Goal: Task Accomplishment & Management: Use online tool/utility

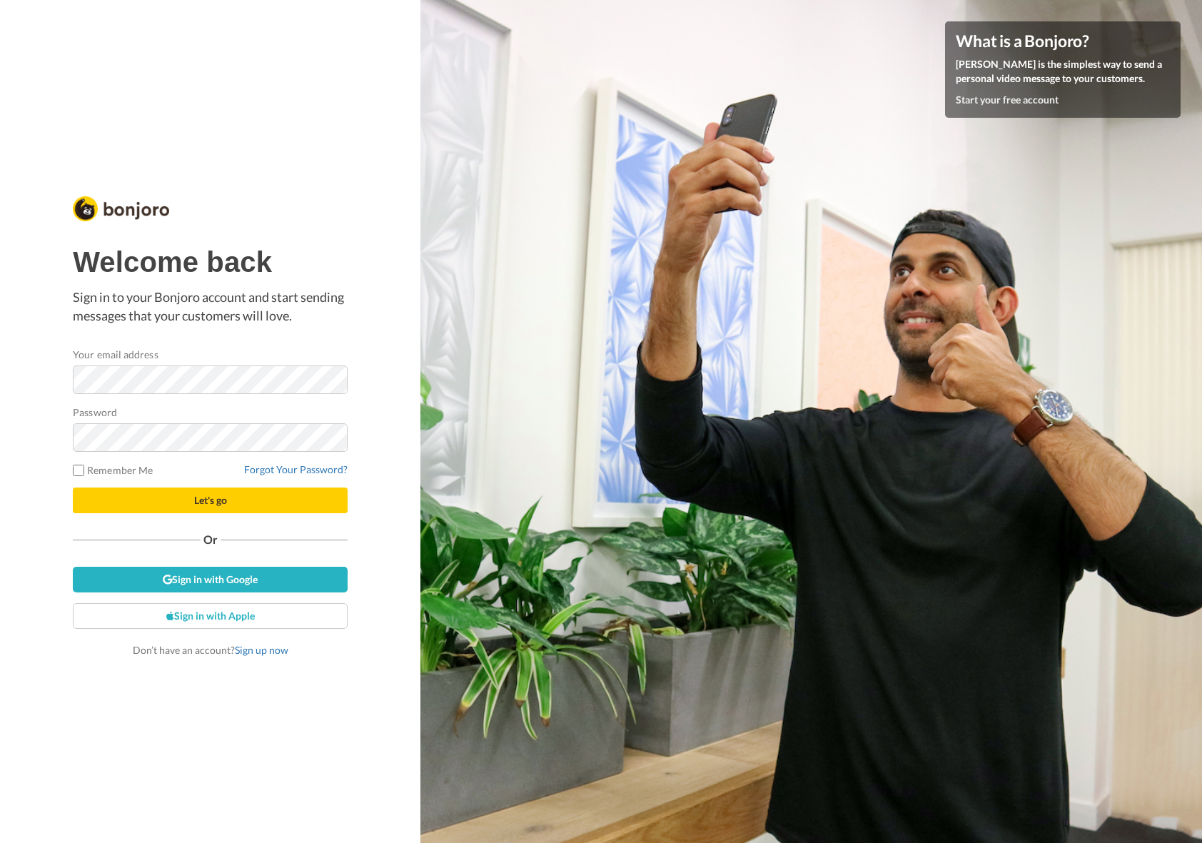
click at [99, 415] on label "Password" at bounding box center [95, 412] width 44 height 15
click at [127, 486] on form "Your email address Password Remember Me Forgot Your Password? Let's go" at bounding box center [210, 430] width 275 height 166
click at [128, 493] on button "Let's go" at bounding box center [210, 501] width 275 height 26
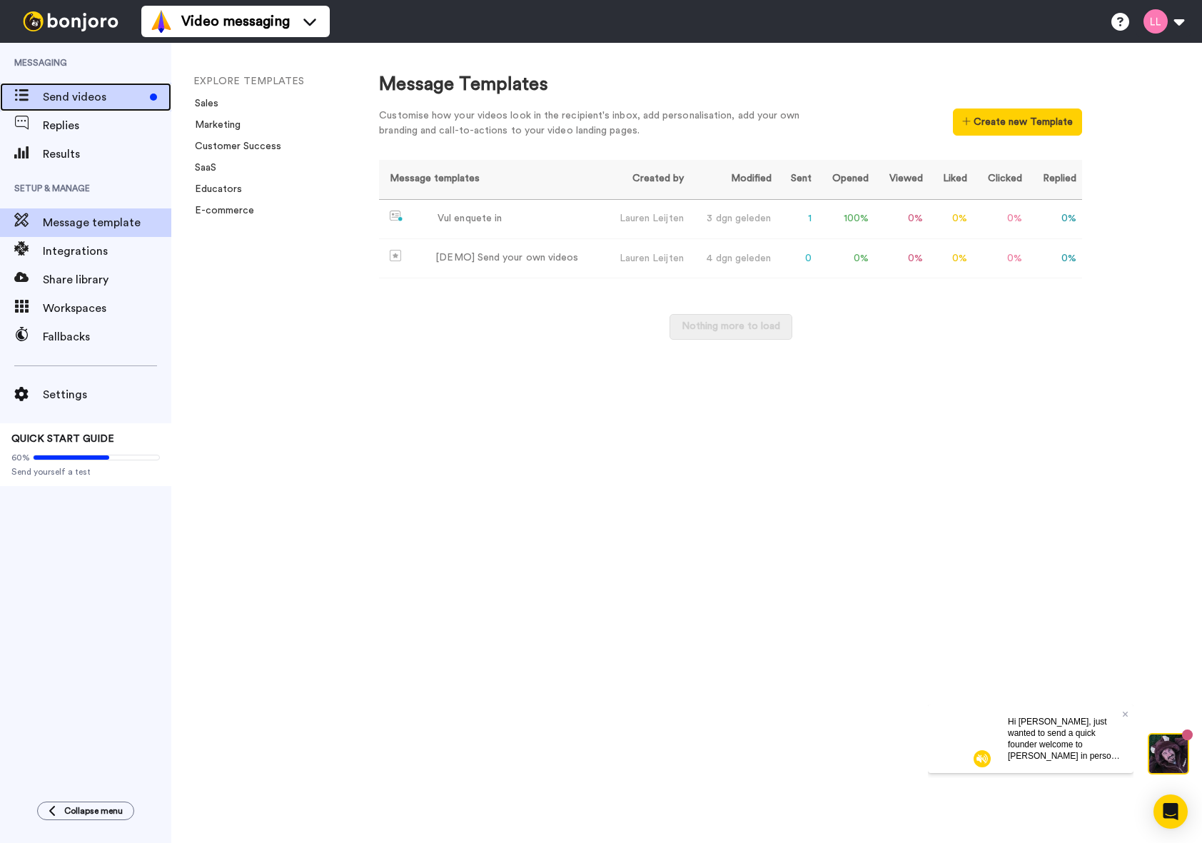
click at [83, 94] on span "Send videos" at bounding box center [93, 97] width 101 height 17
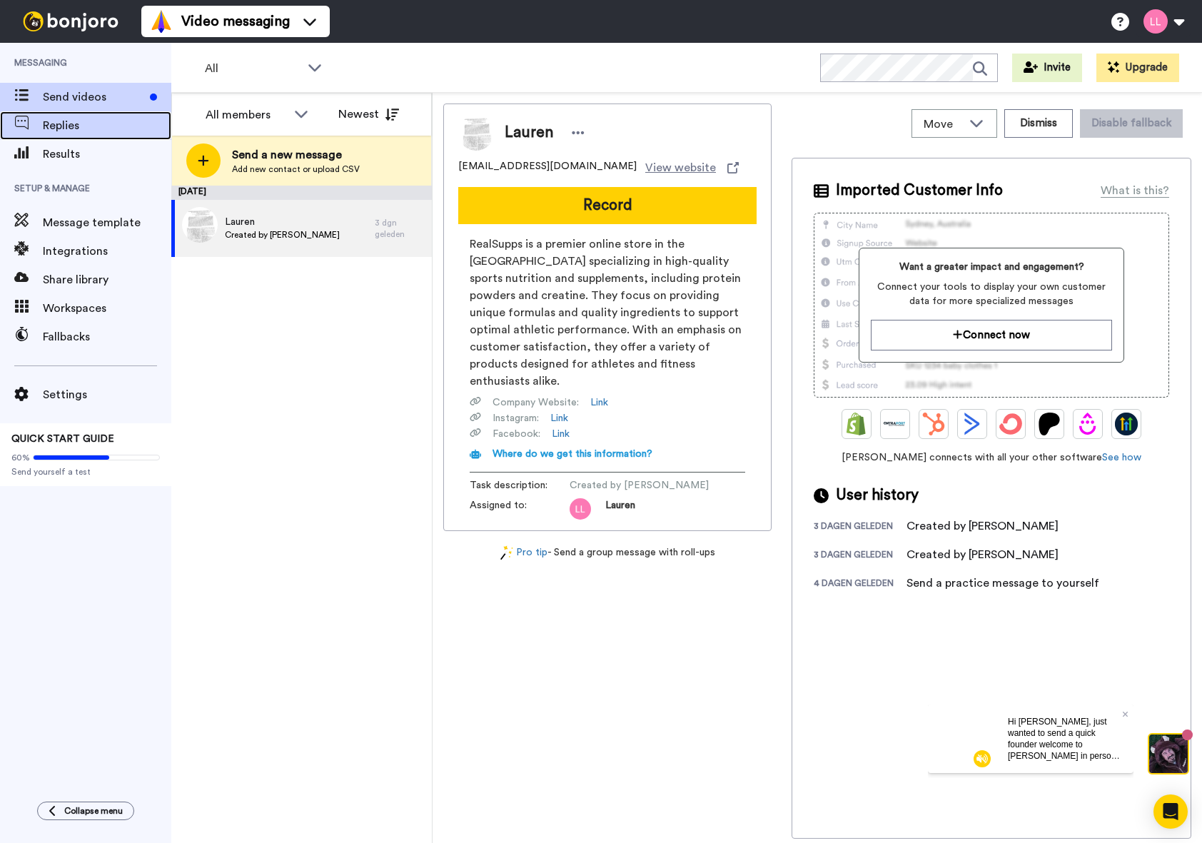
click at [116, 120] on span "Replies" at bounding box center [107, 125] width 128 height 17
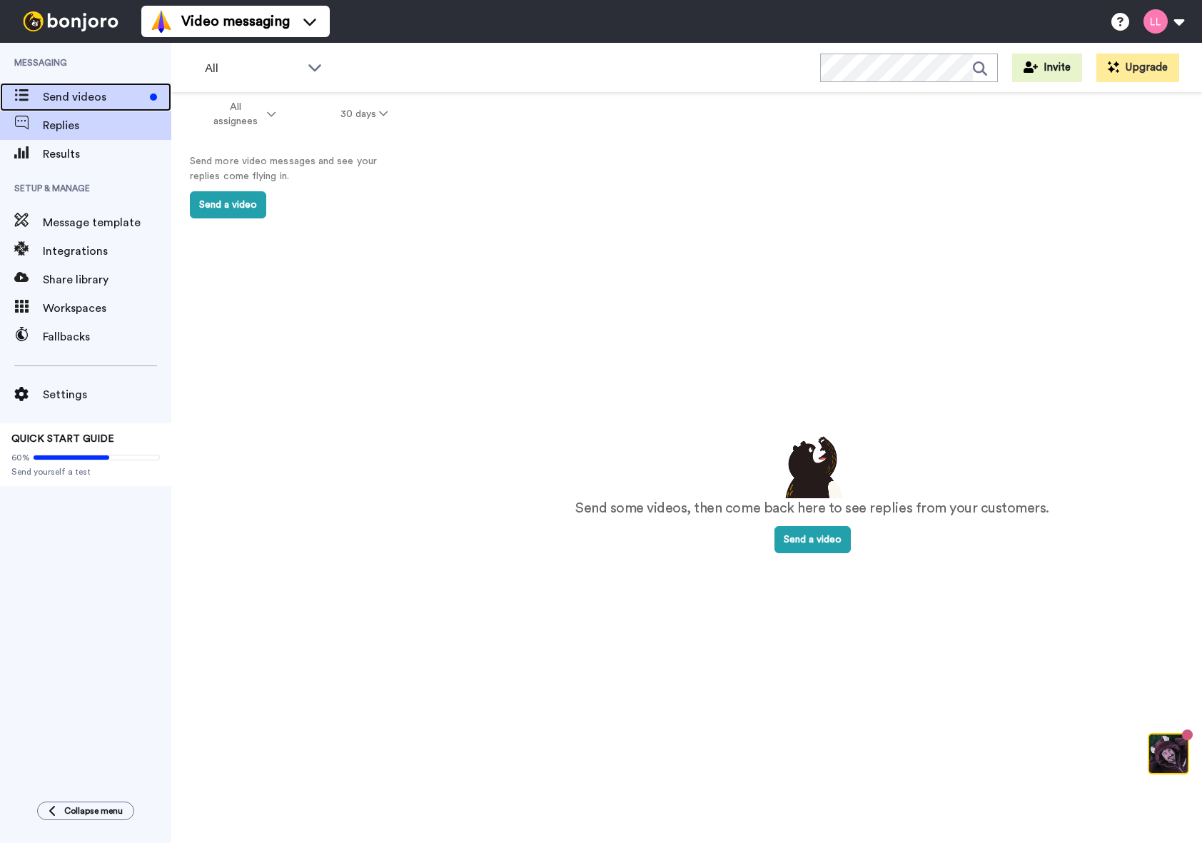
click at [119, 97] on span "Send videos" at bounding box center [93, 97] width 101 height 17
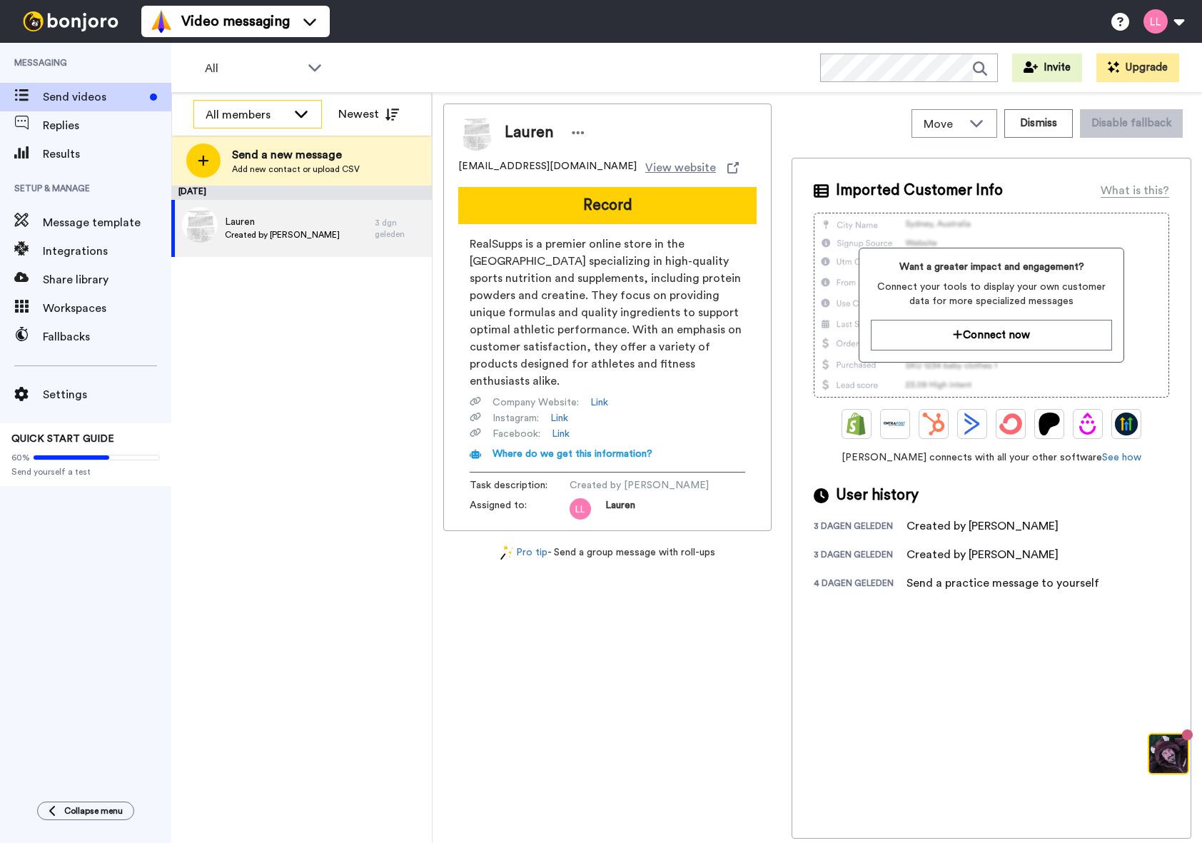
click at [287, 107] on div "All members" at bounding box center [257, 115] width 127 height 29
click at [285, 107] on div "All members" at bounding box center [246, 114] width 81 height 17
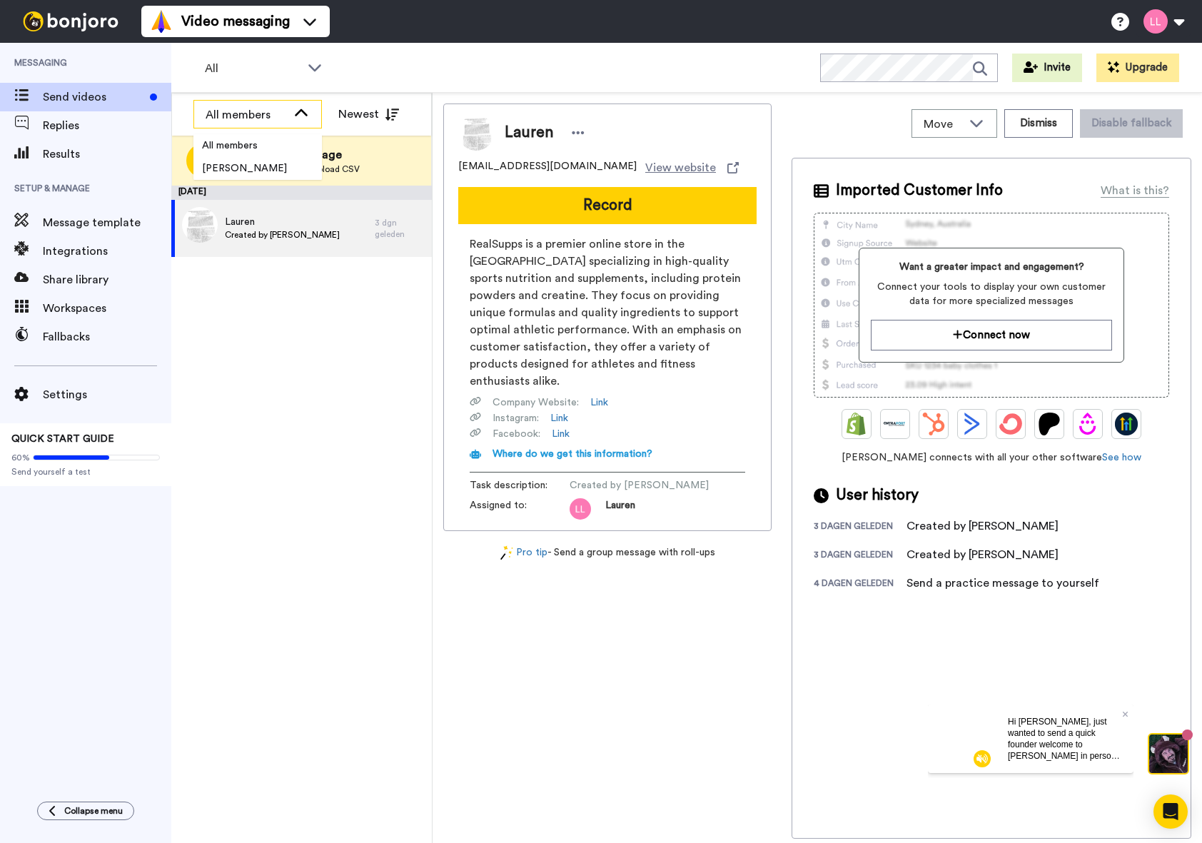
click at [285, 107] on div "All members" at bounding box center [246, 114] width 81 height 17
click at [283, 107] on div "All members" at bounding box center [246, 114] width 81 height 17
click at [325, 74] on div "All" at bounding box center [263, 68] width 141 height 29
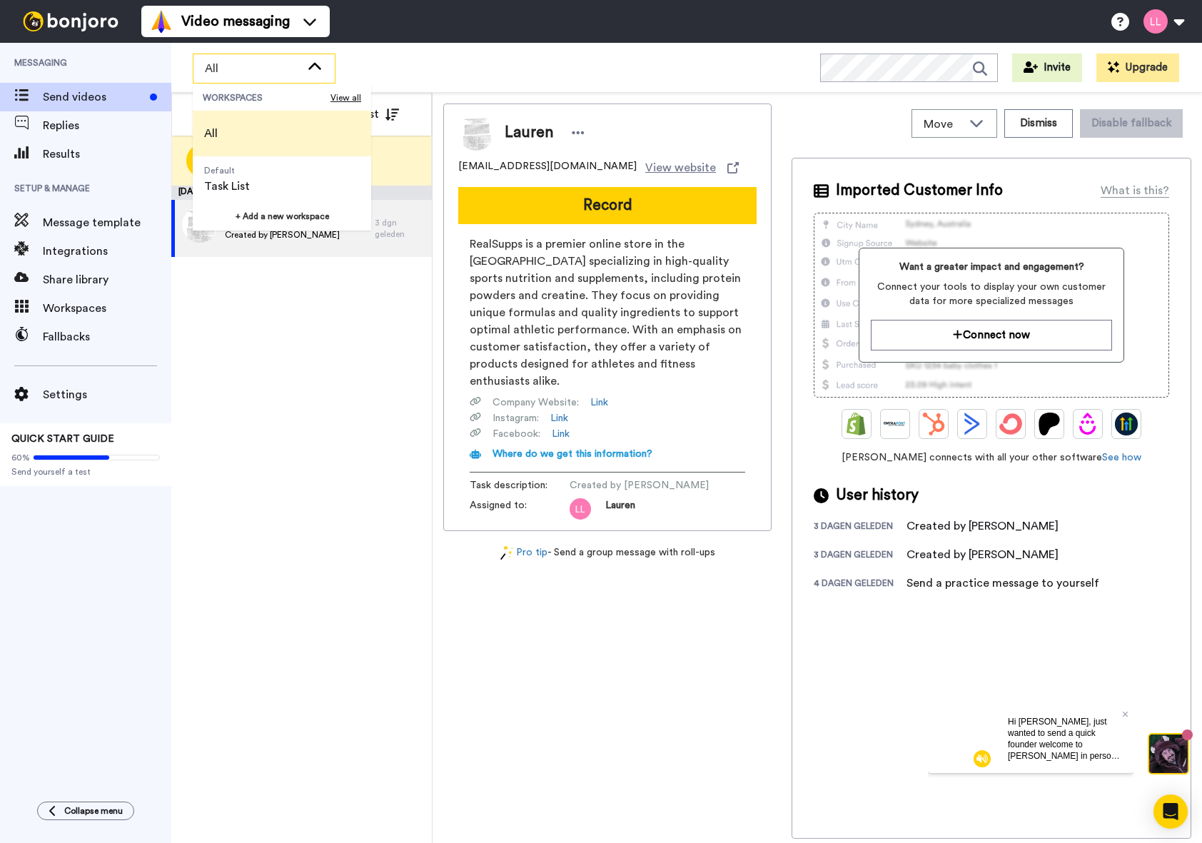
click at [325, 74] on div "All" at bounding box center [263, 68] width 141 height 29
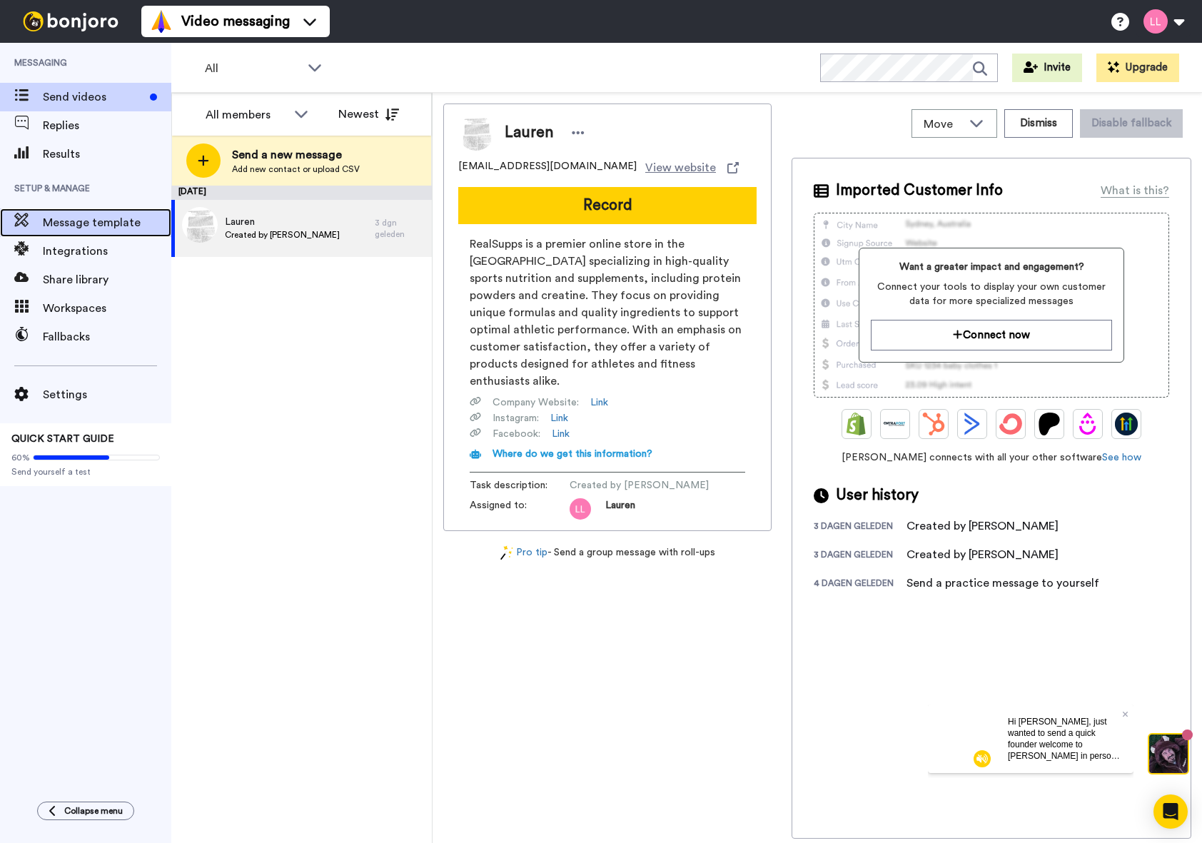
click at [93, 226] on span "Message template" at bounding box center [107, 222] width 128 height 17
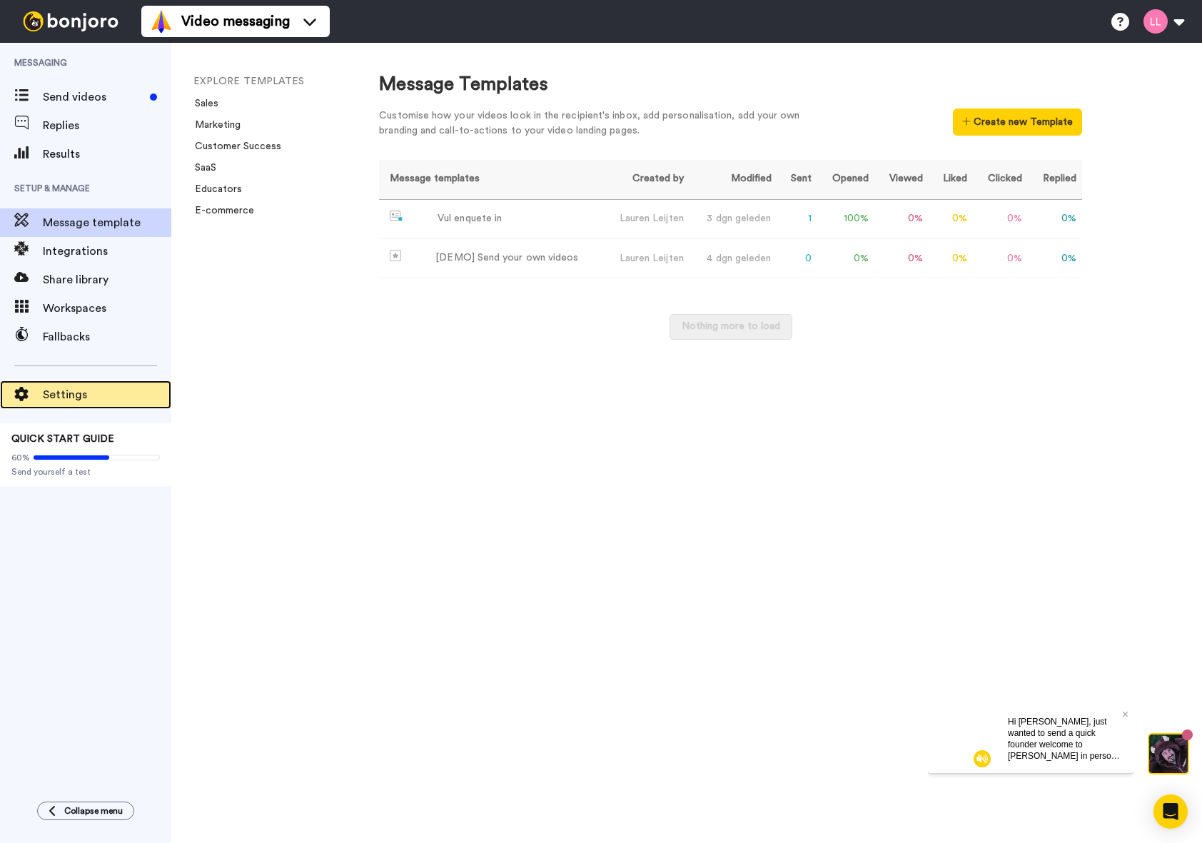
click at [105, 397] on span "Settings" at bounding box center [107, 394] width 128 height 17
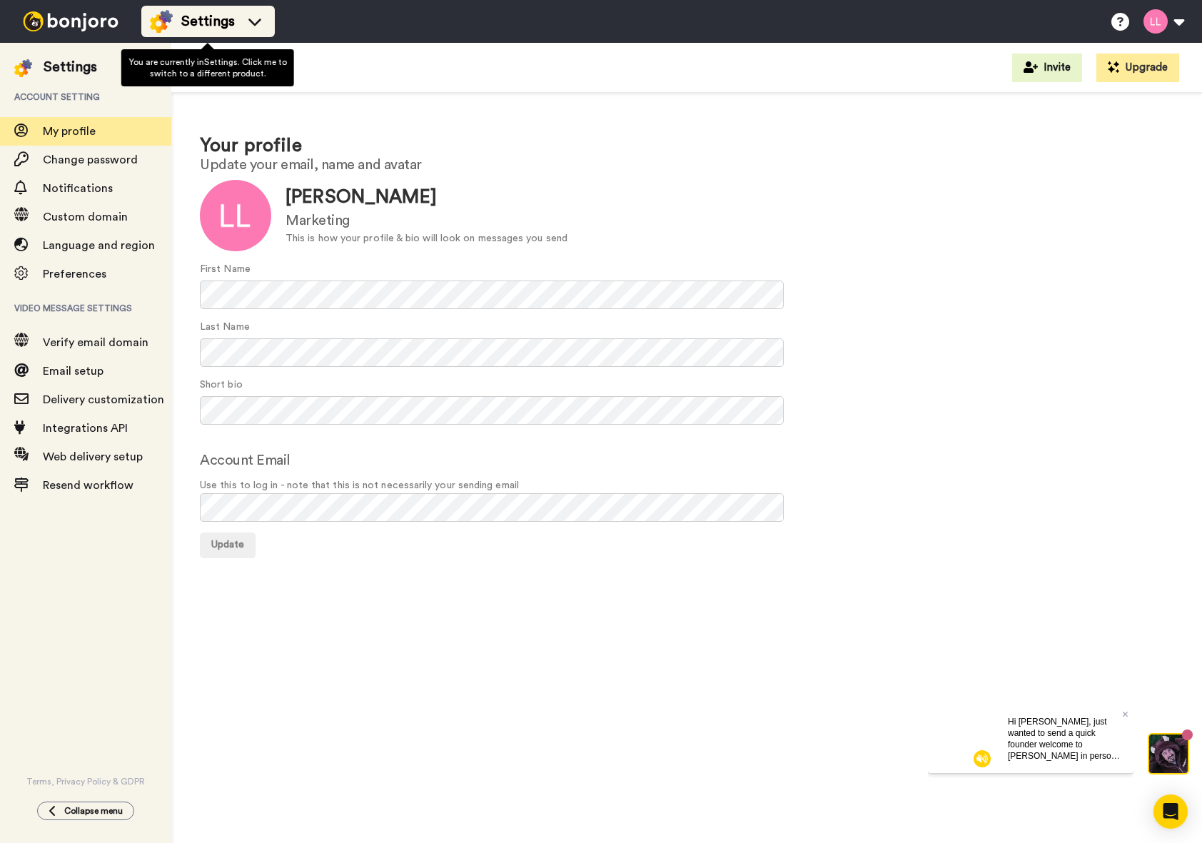
click at [178, 25] on div "Settings" at bounding box center [208, 21] width 116 height 23
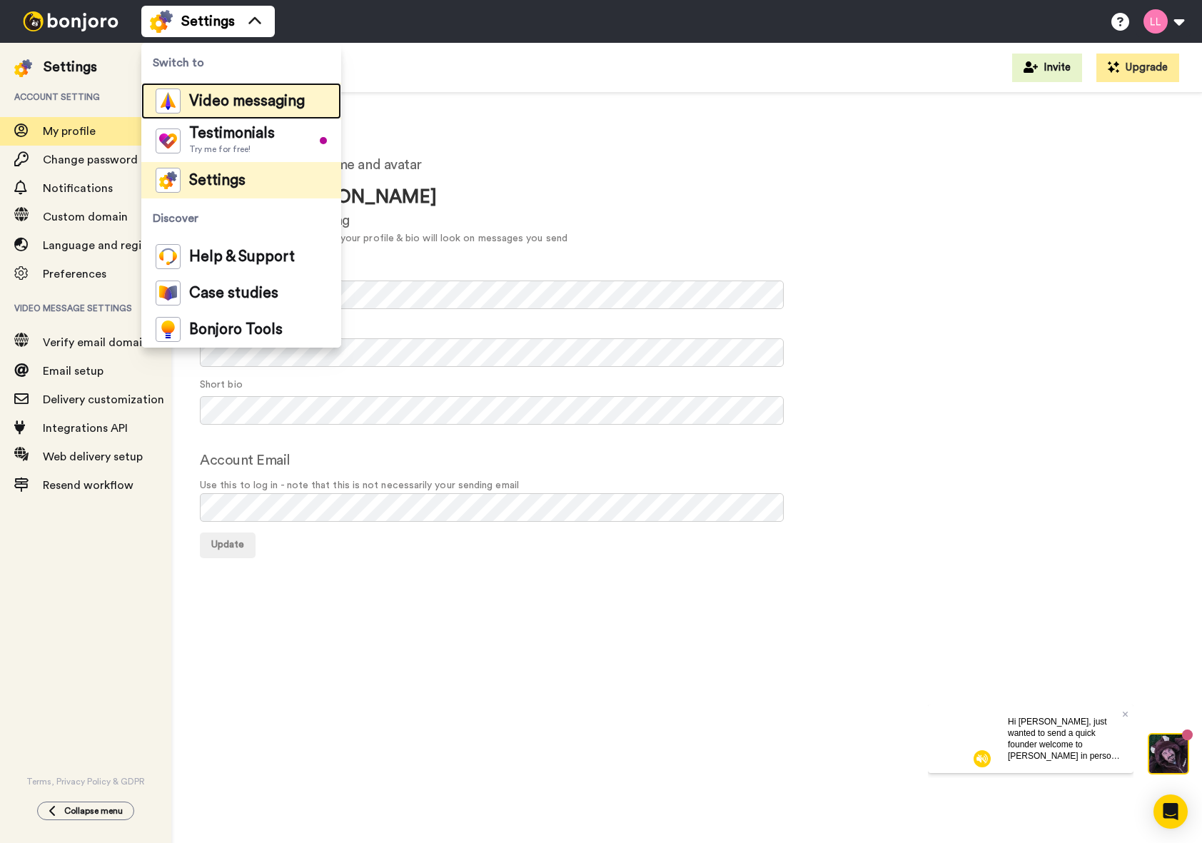
click at [196, 108] on span "Video messaging" at bounding box center [247, 101] width 116 height 14
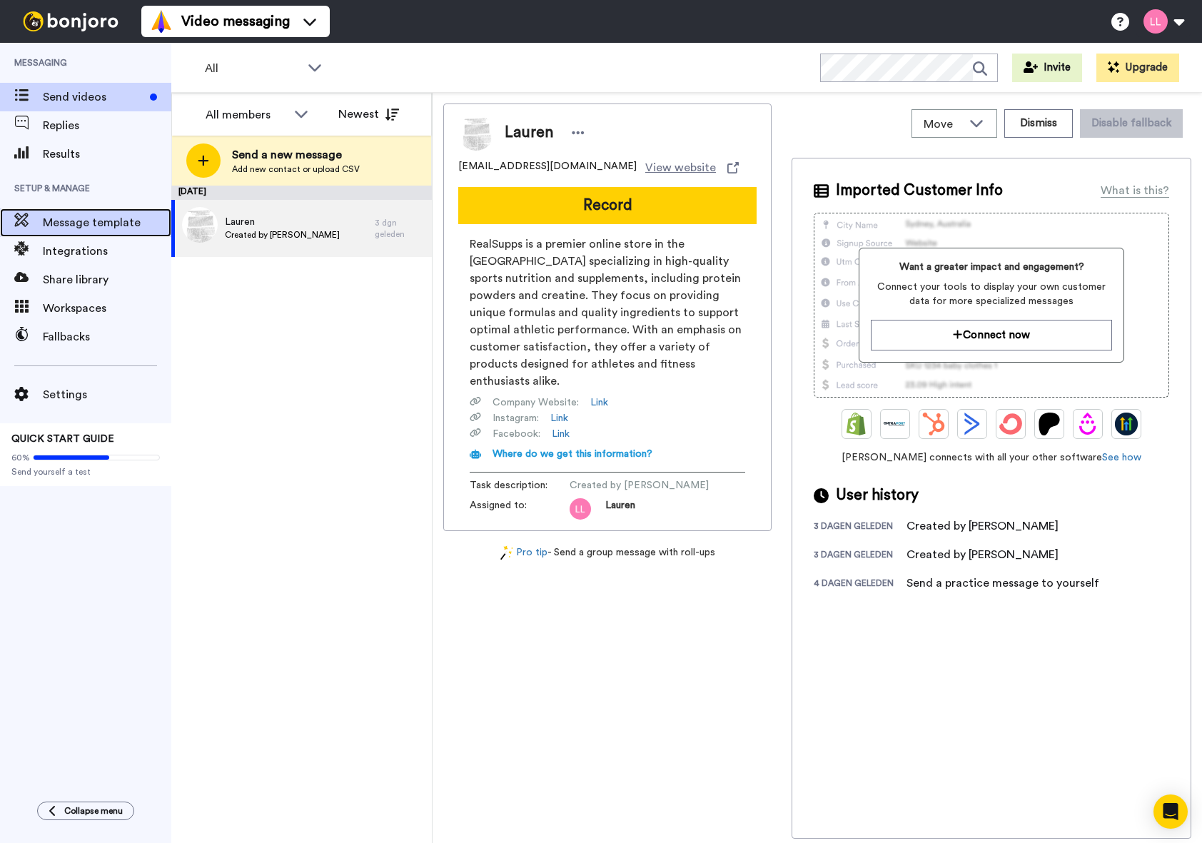
click at [59, 217] on span "Message template" at bounding box center [107, 222] width 128 height 17
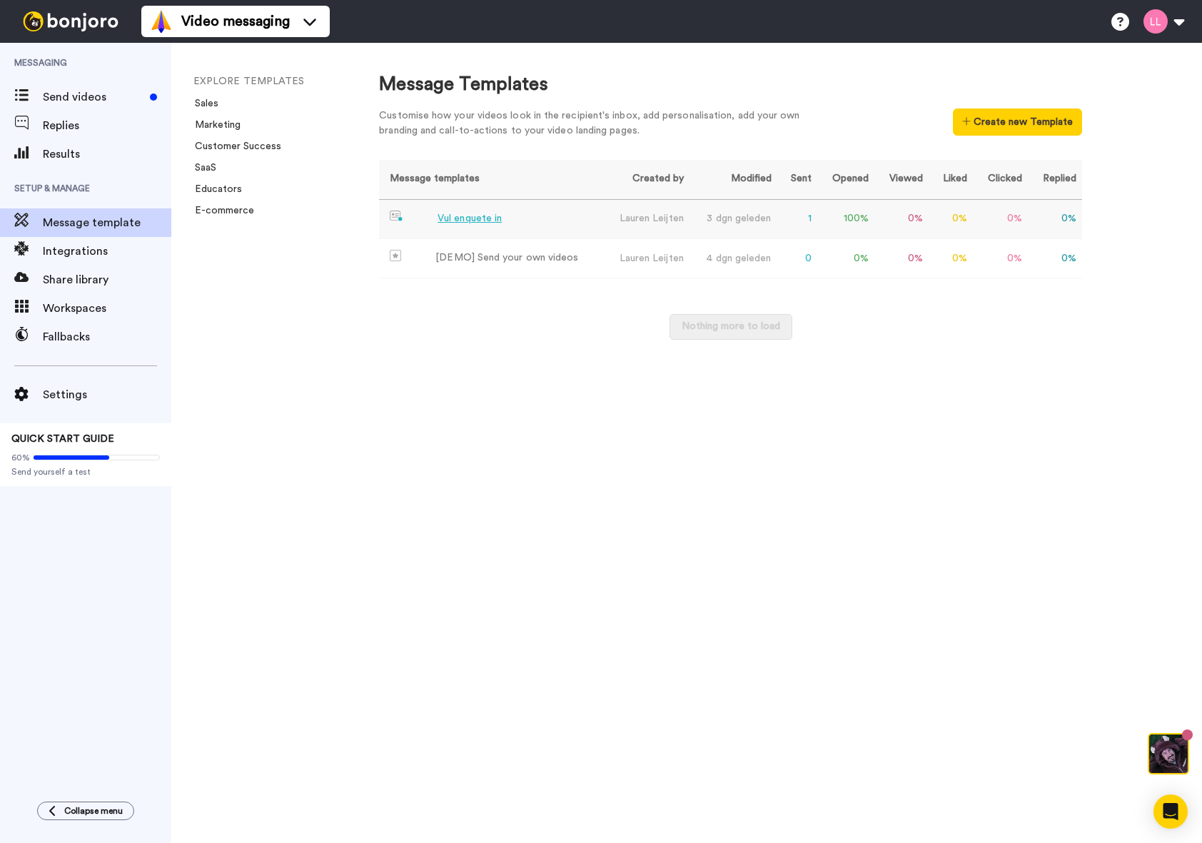
click at [474, 215] on div "Vul enquete in" at bounding box center [470, 218] width 64 height 15
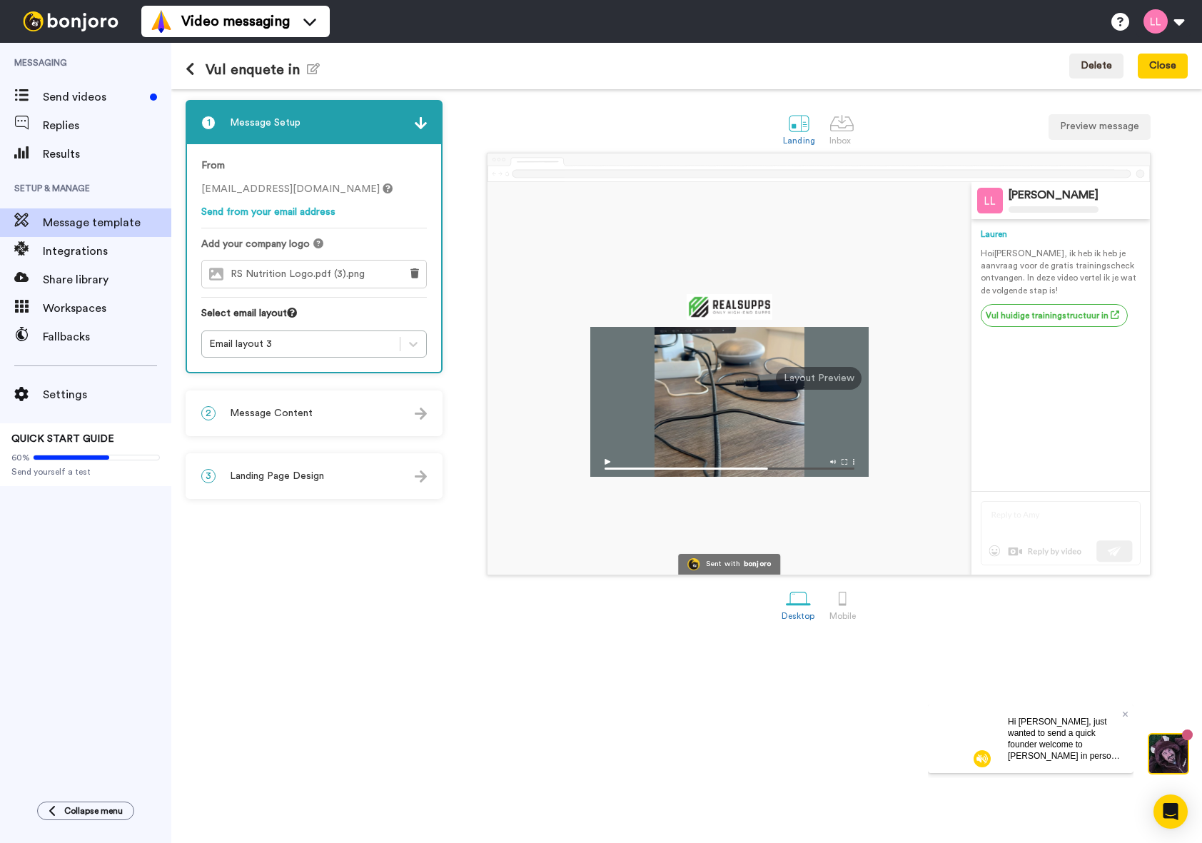
click at [335, 429] on div "2 Message Content" at bounding box center [314, 413] width 254 height 43
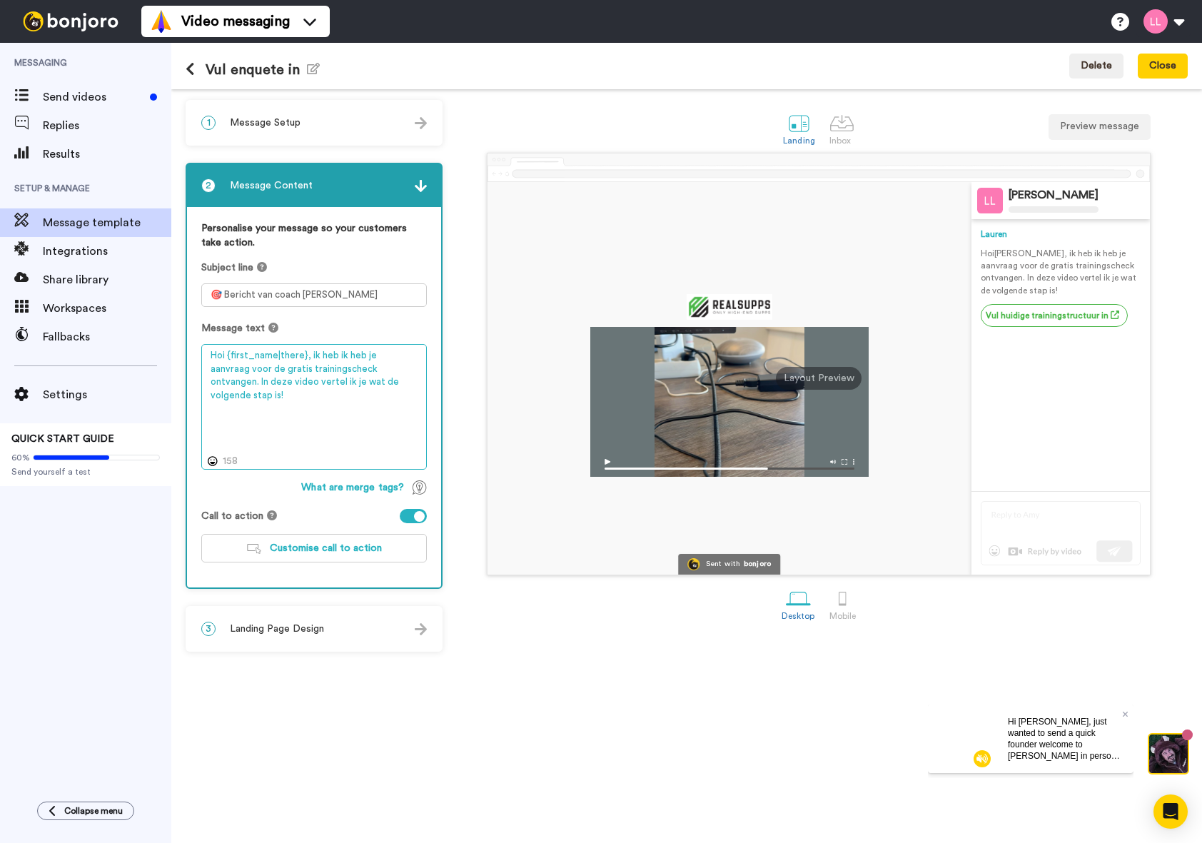
click at [389, 415] on textarea "Hoi {first_name|there}, ik heb ik heb je aanvraag voor de gratis trainingscheck…" at bounding box center [314, 407] width 226 height 126
click at [358, 199] on div "2 Message Content" at bounding box center [314, 185] width 254 height 43
click at [402, 198] on div "2 Message Content" at bounding box center [314, 185] width 254 height 43
click at [423, 184] on img at bounding box center [421, 186] width 12 height 12
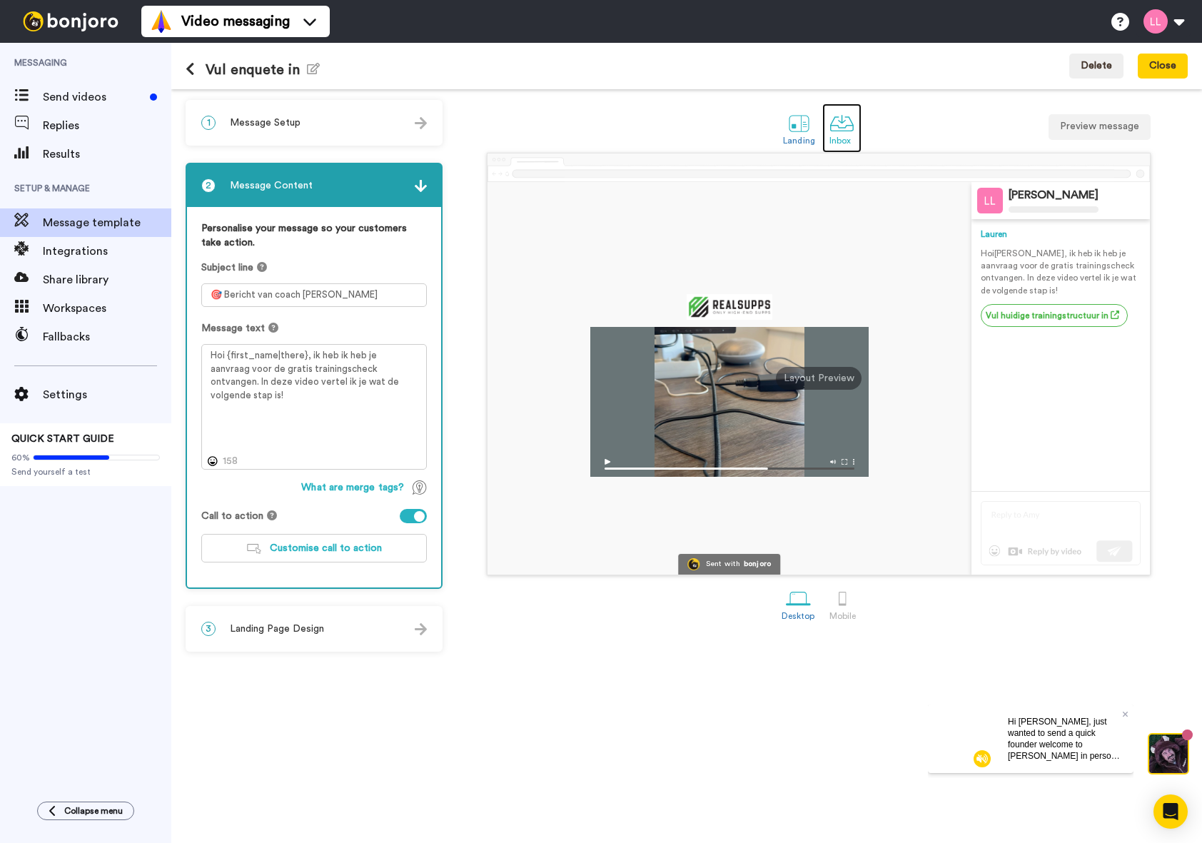
click at [825, 118] on link "Inbox" at bounding box center [841, 127] width 39 height 49
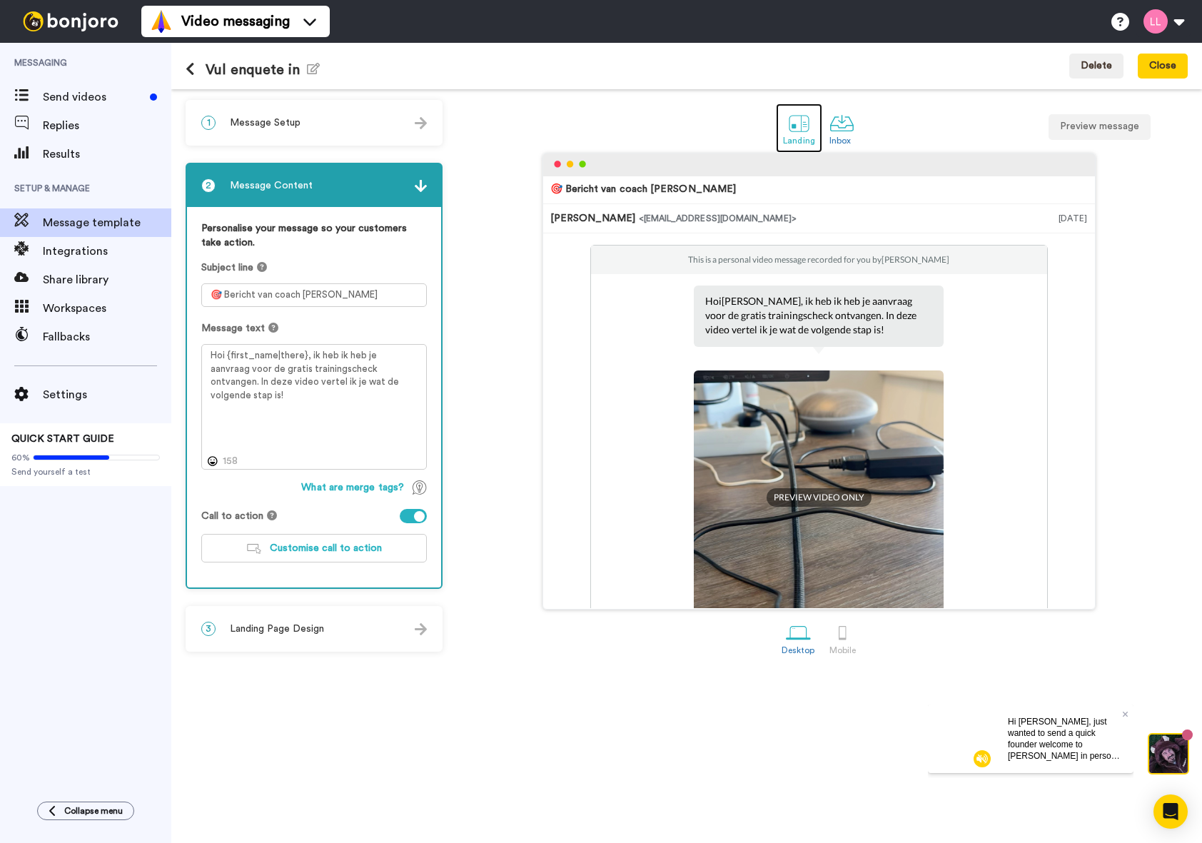
click at [802, 131] on div at bounding box center [799, 123] width 25 height 25
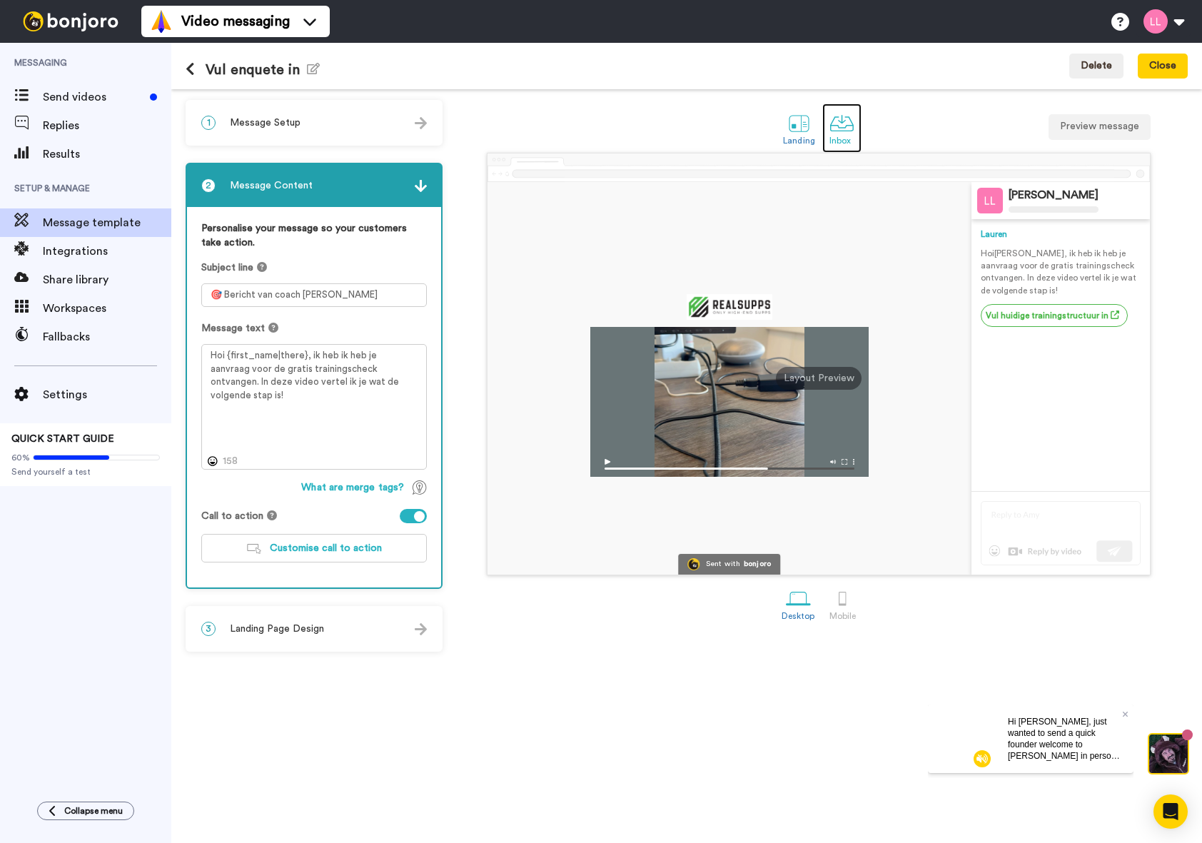
click at [844, 141] on div "Inbox" at bounding box center [841, 141] width 25 height 10
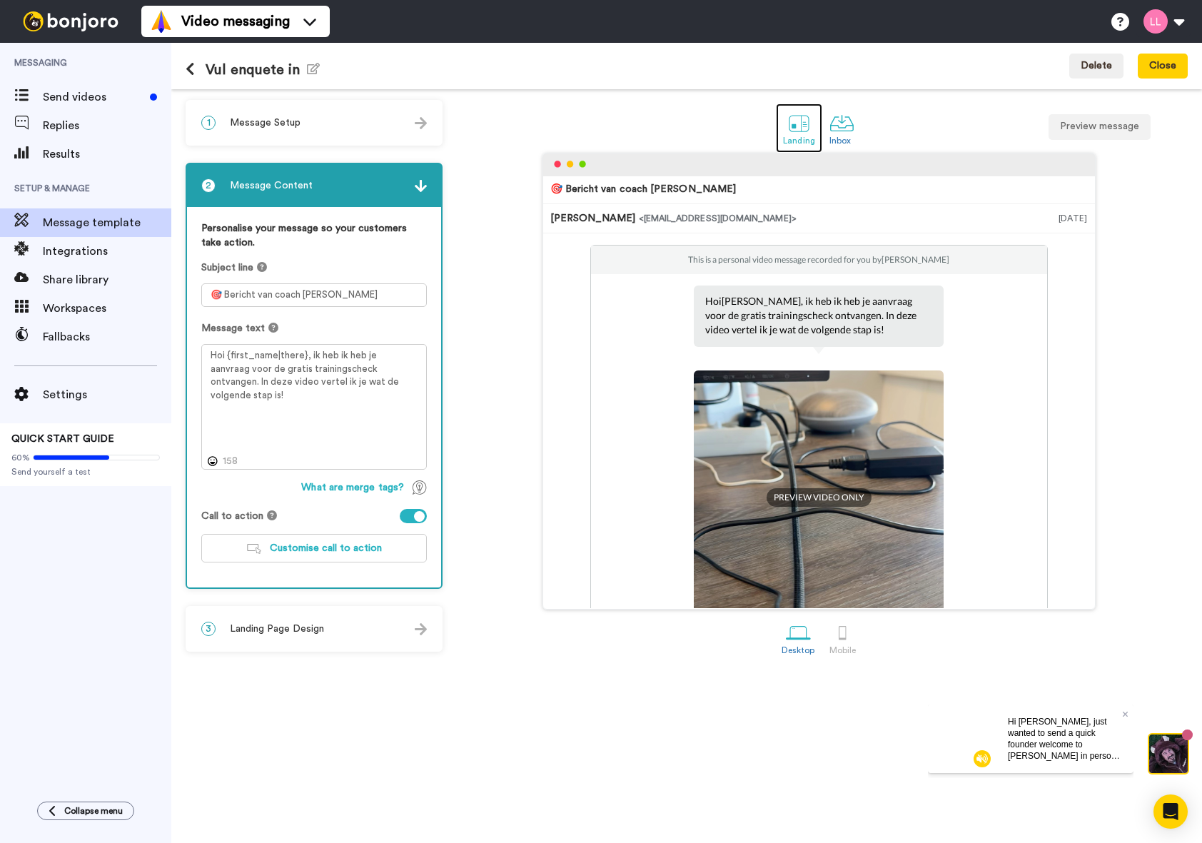
click at [792, 123] on div at bounding box center [799, 123] width 25 height 25
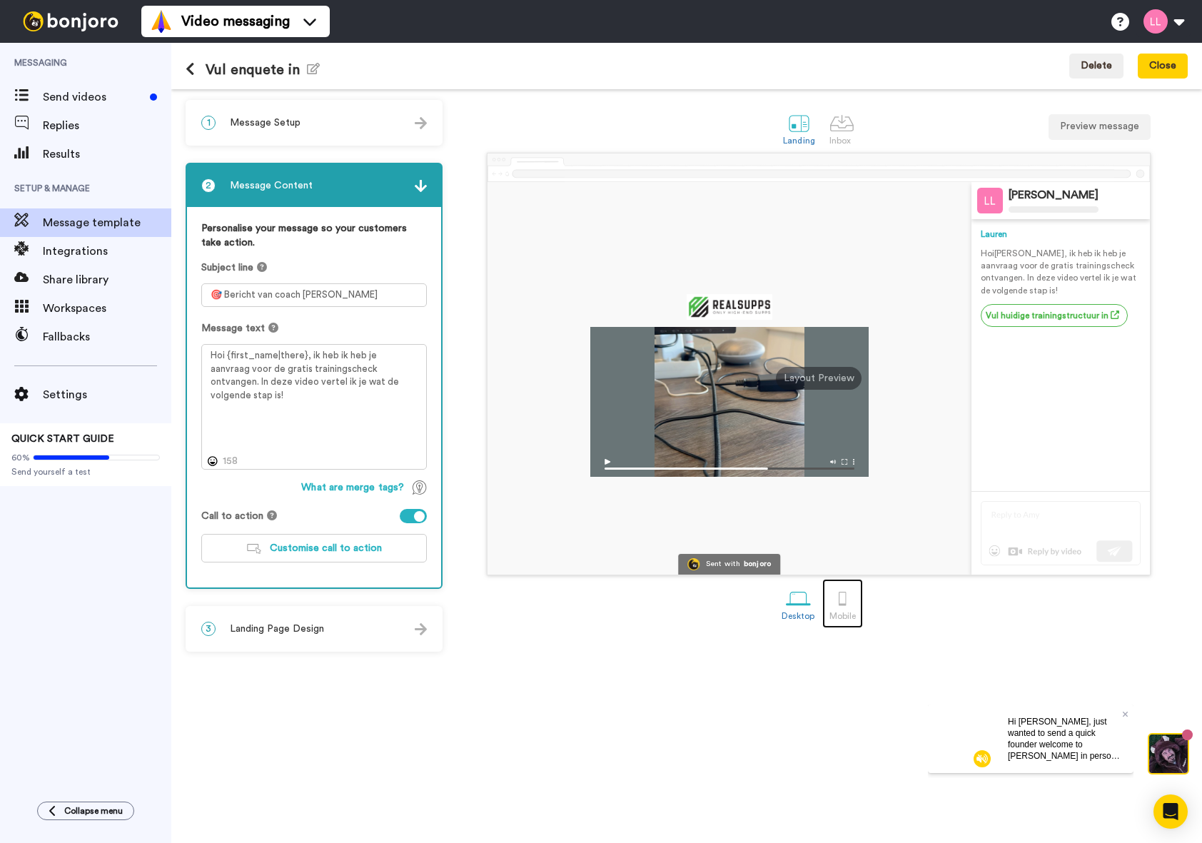
click at [854, 616] on div "Mobile" at bounding box center [842, 616] width 26 height 10
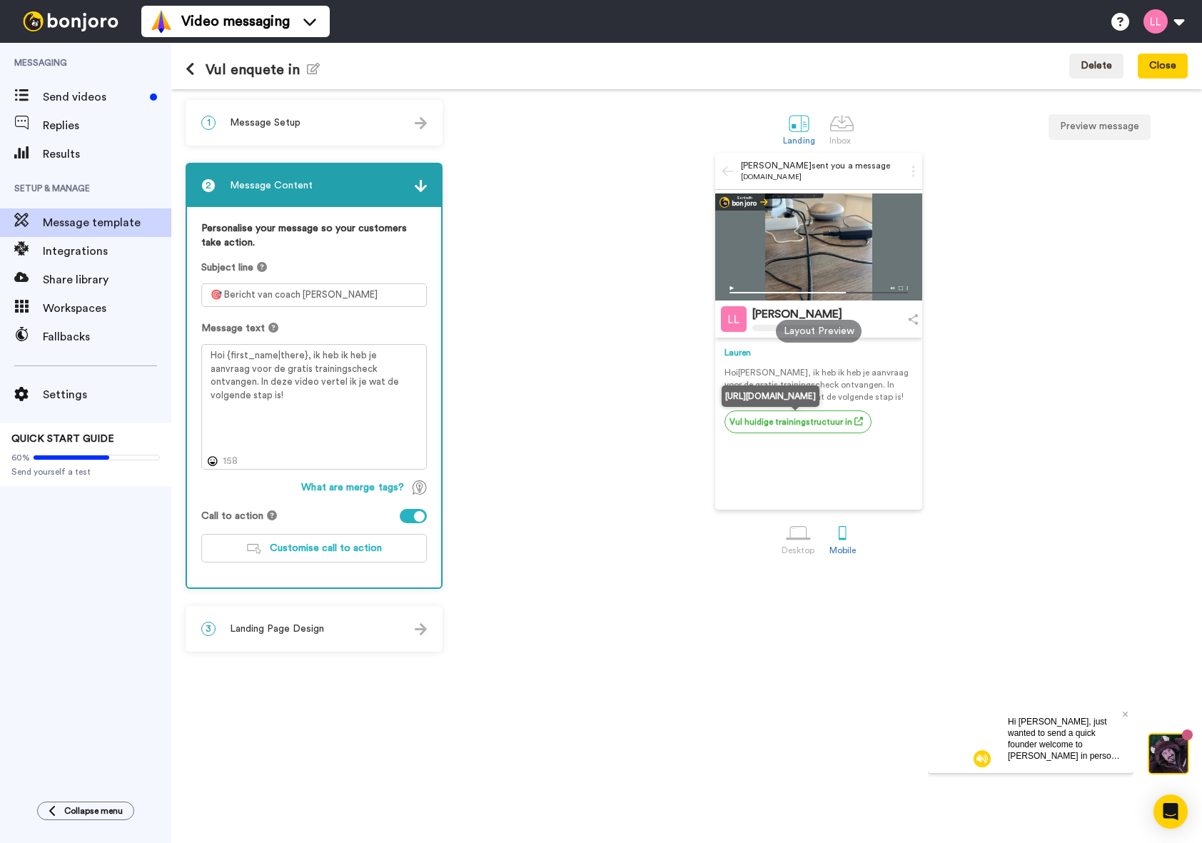
click at [757, 428] on link "Vul huidige trainingstructuur in" at bounding box center [797, 421] width 147 height 23
click at [358, 186] on div "2 Message Content" at bounding box center [314, 185] width 254 height 43
click at [417, 192] on img at bounding box center [421, 186] width 12 height 12
click at [421, 185] on img at bounding box center [421, 186] width 12 height 12
click at [261, 644] on div "3 Landing Page Design" at bounding box center [314, 628] width 254 height 43
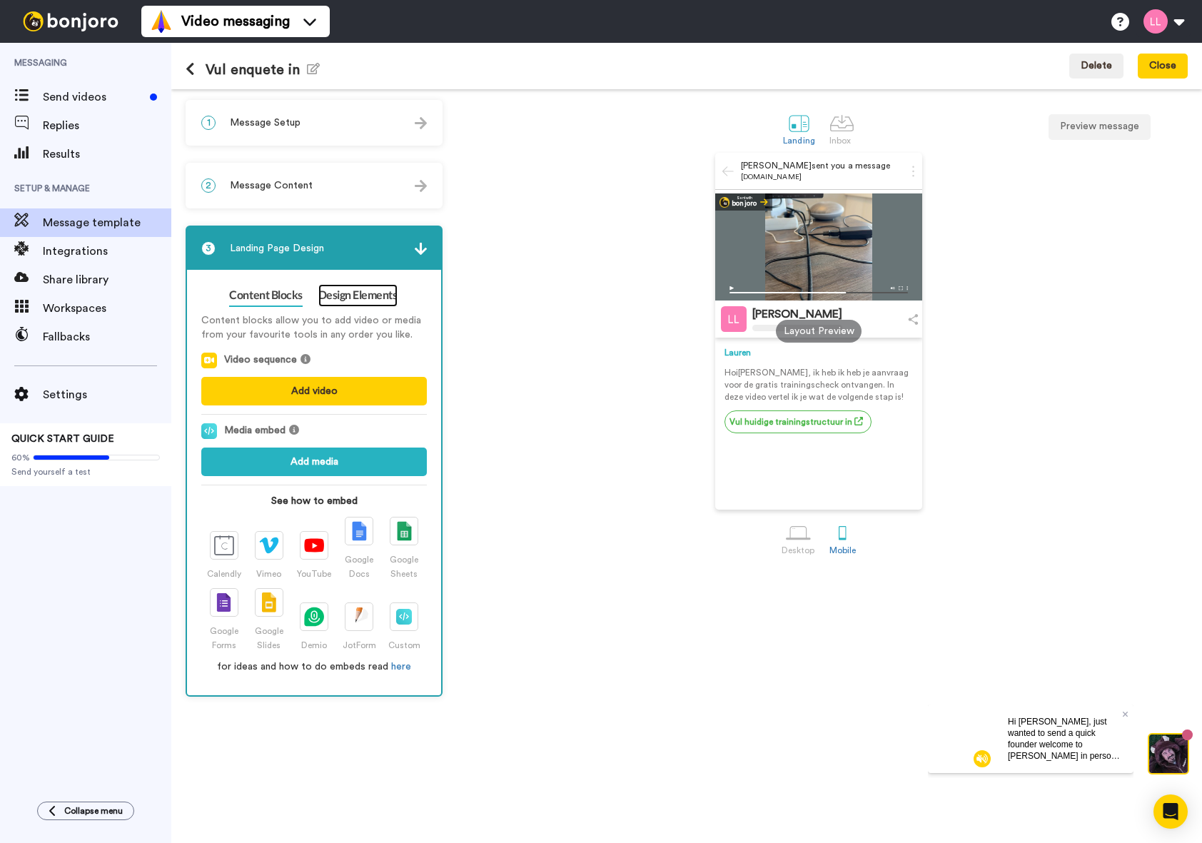
click at [345, 288] on link "Design Elements" at bounding box center [357, 295] width 79 height 23
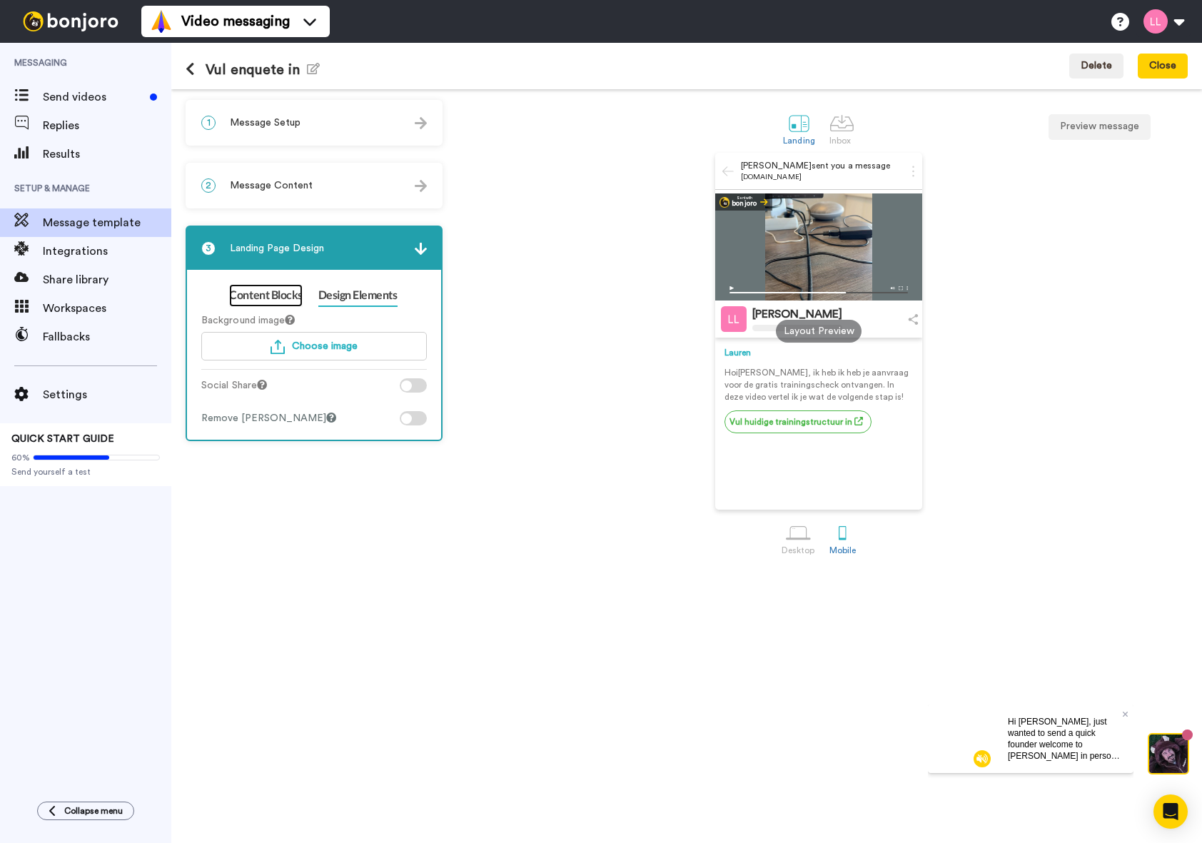
click at [288, 291] on link "Content Blocks" at bounding box center [265, 295] width 73 height 23
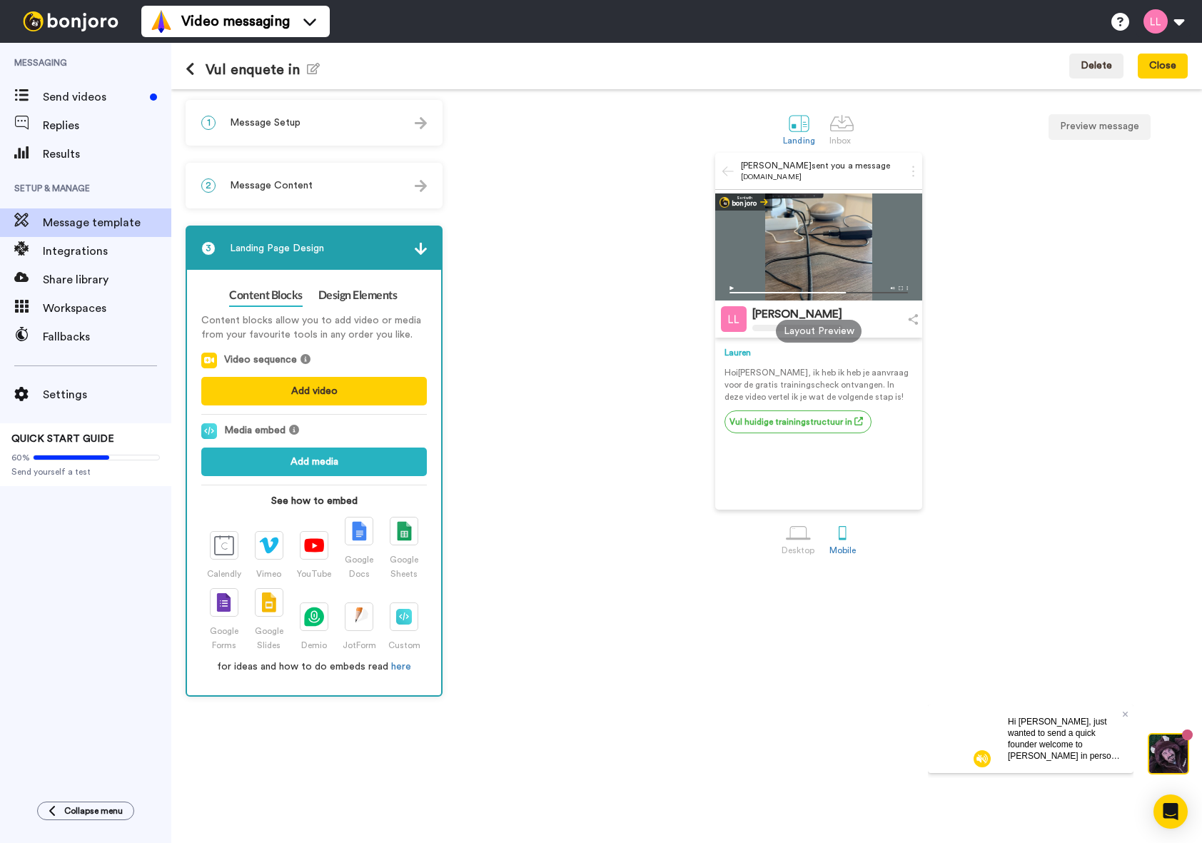
click at [341, 130] on div "1 Message Setup" at bounding box center [314, 122] width 254 height 43
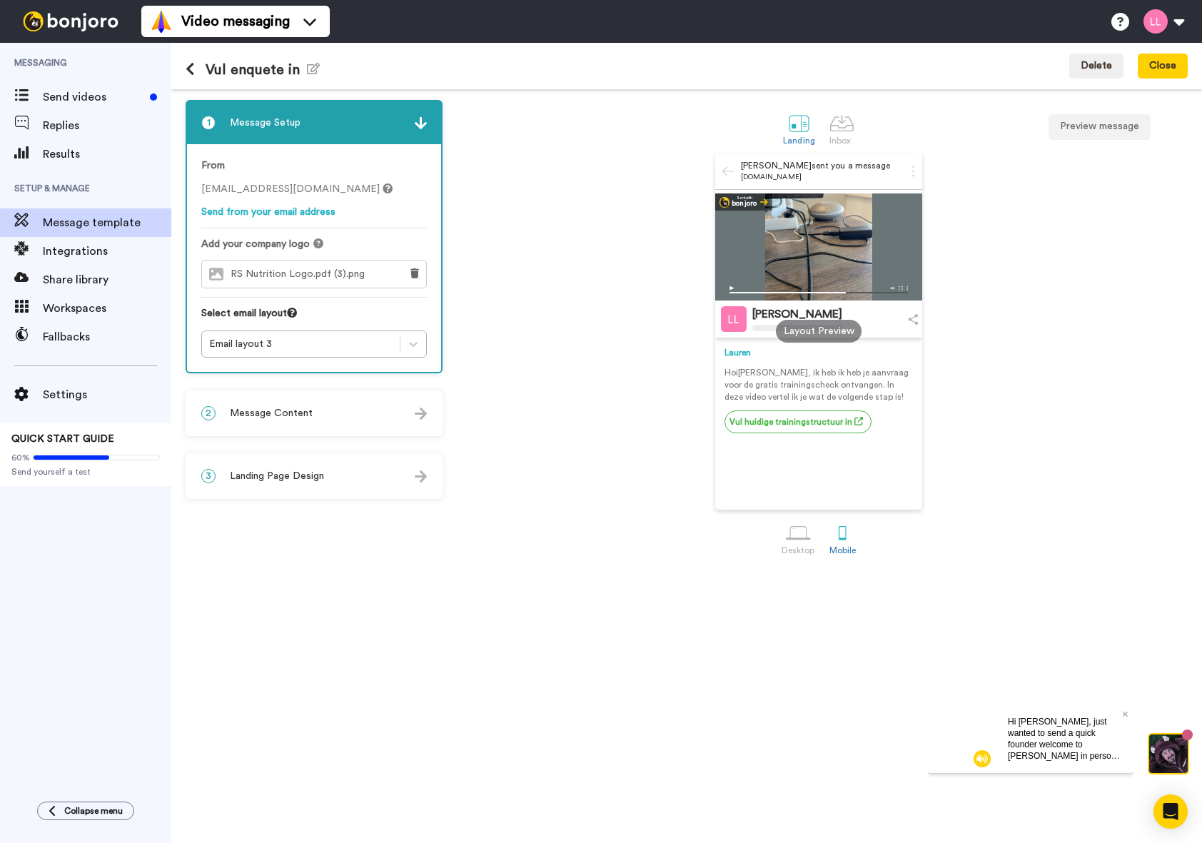
click at [379, 465] on div "3 Landing Page Design" at bounding box center [314, 476] width 254 height 43
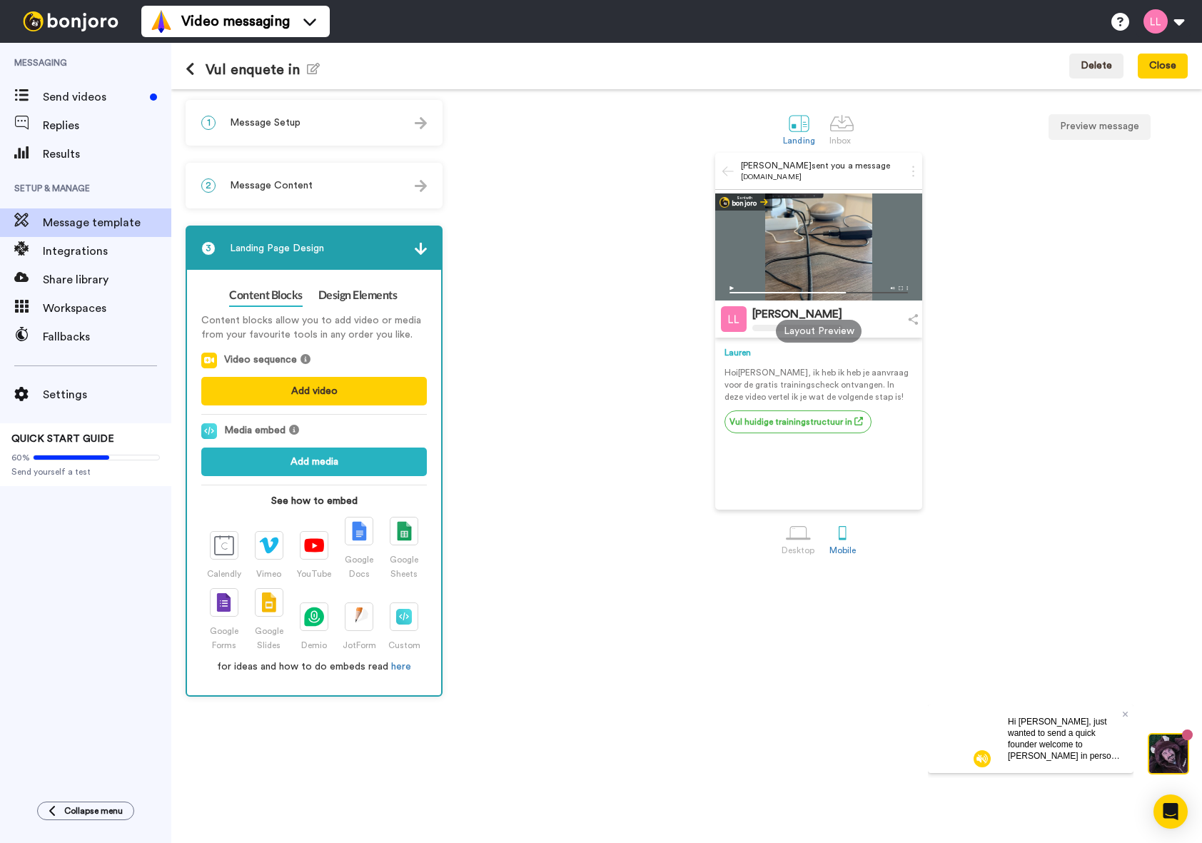
click at [374, 182] on div "2 Message Content" at bounding box center [314, 185] width 254 height 43
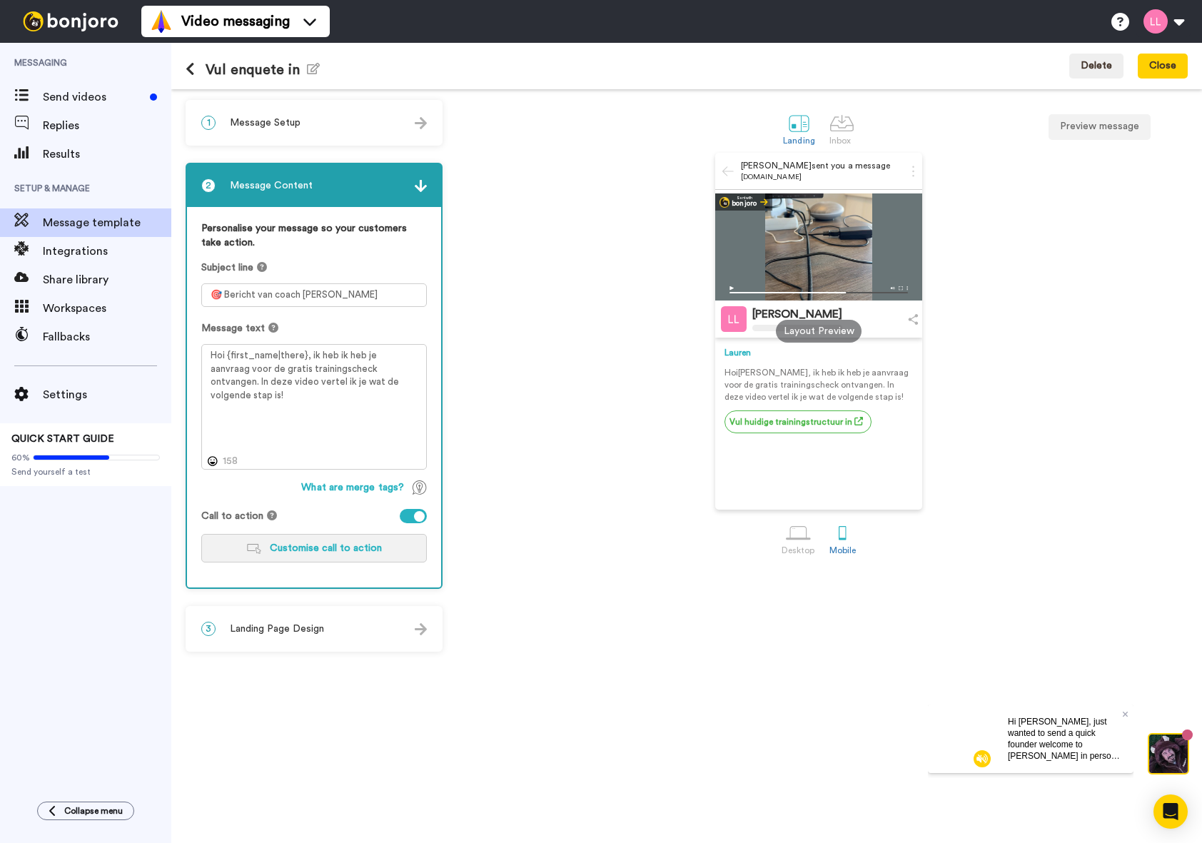
click at [293, 547] on span "Customise call to action" at bounding box center [326, 548] width 112 height 10
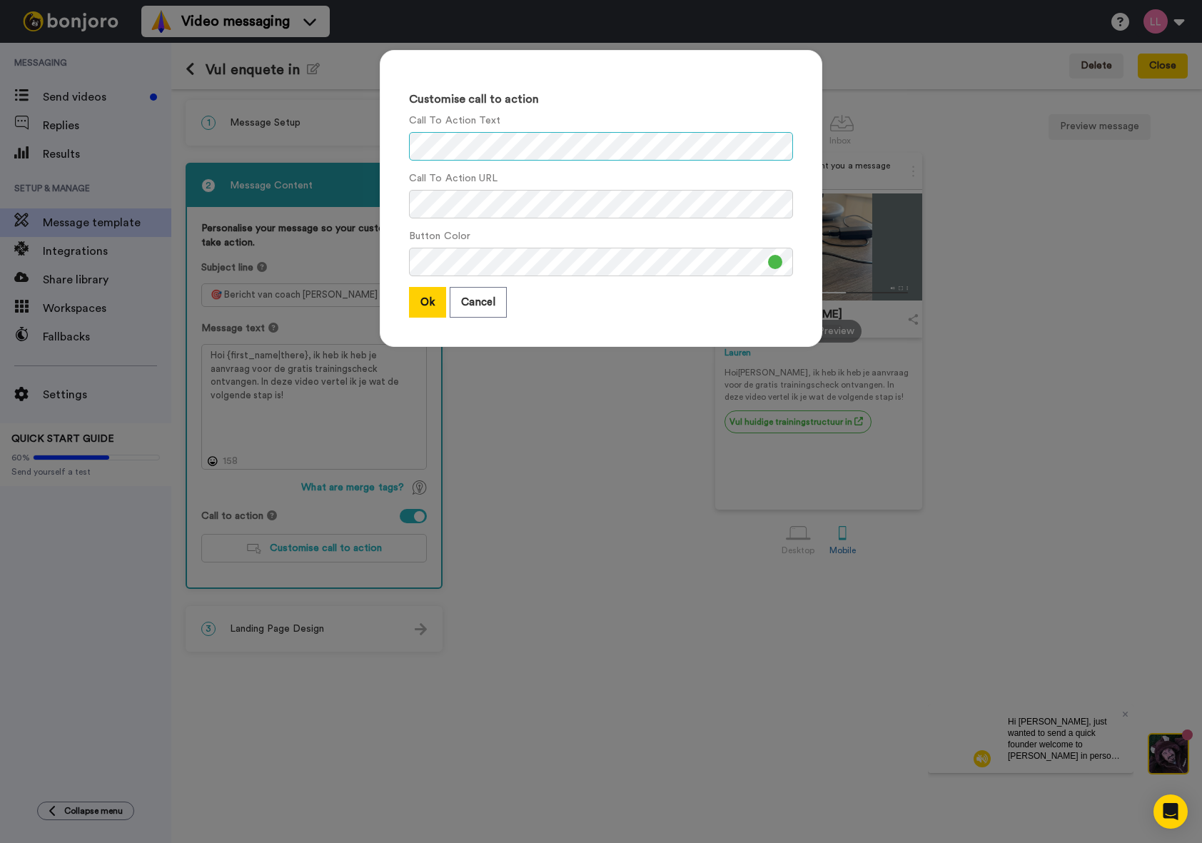
click at [412, 176] on div "Customise call to action Call To Action Text Call To Action URL Button Color Ok…" at bounding box center [601, 198] width 443 height 297
click at [433, 303] on button "Ok" at bounding box center [427, 302] width 37 height 31
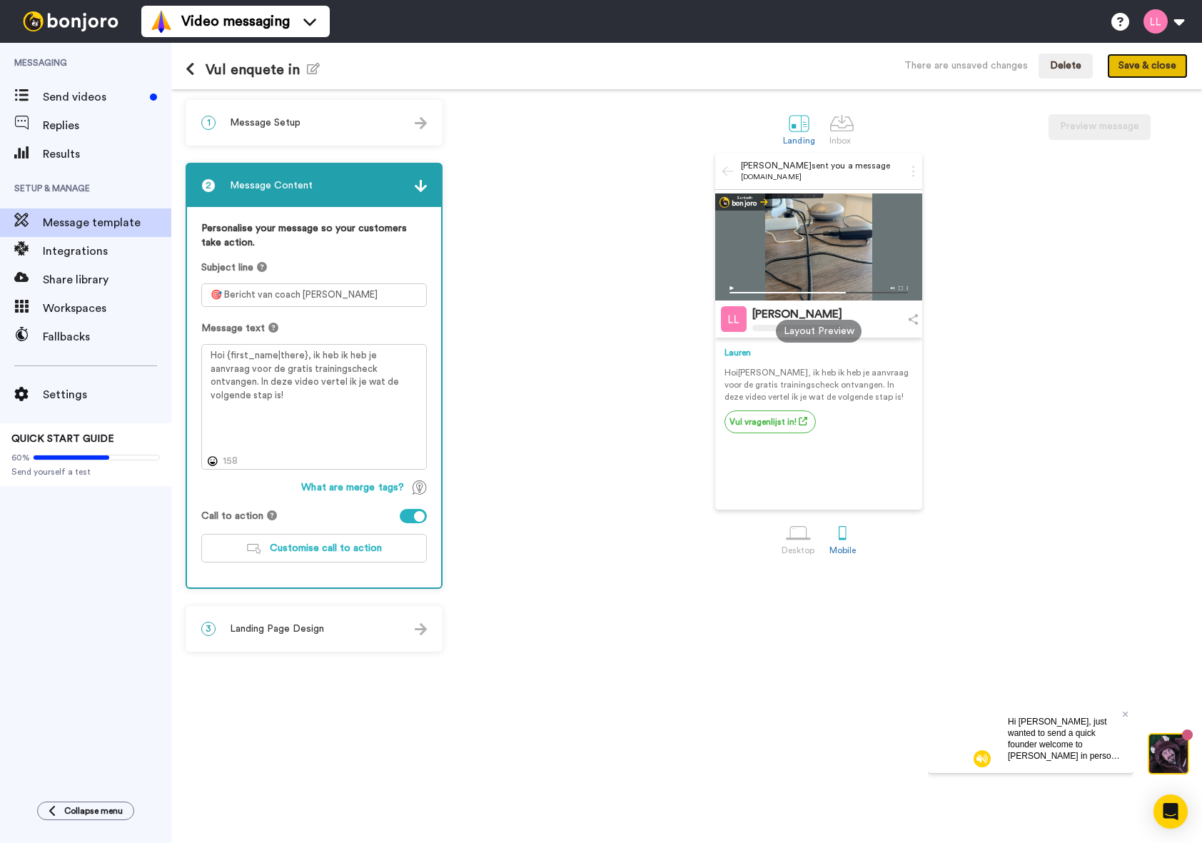
click at [1164, 69] on button "Save & close" at bounding box center [1147, 67] width 81 height 26
